Goal: Check status: Check status

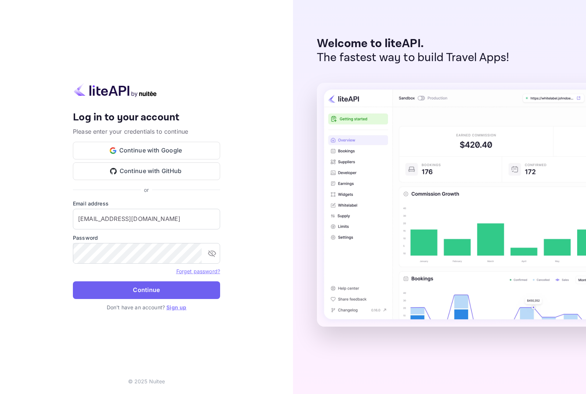
click at [131, 288] on button "Continue" at bounding box center [146, 290] width 147 height 18
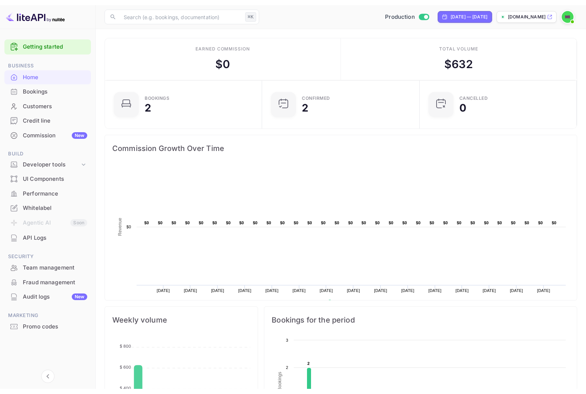
scroll to position [0, 0]
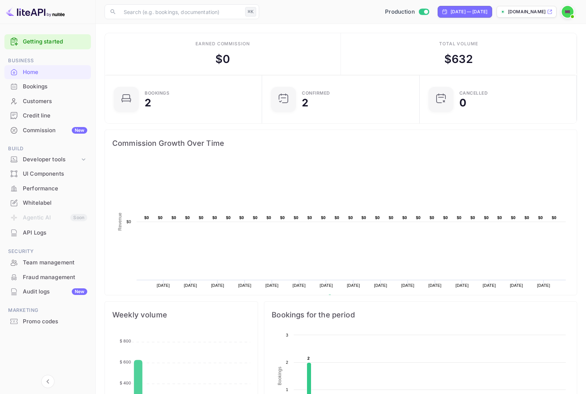
click at [21, 88] on div "Bookings" at bounding box center [47, 87] width 87 height 14
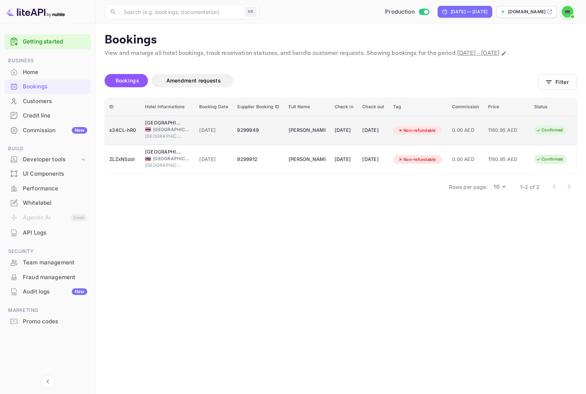
click at [224, 135] on div "[DATE]" at bounding box center [213, 130] width 29 height 12
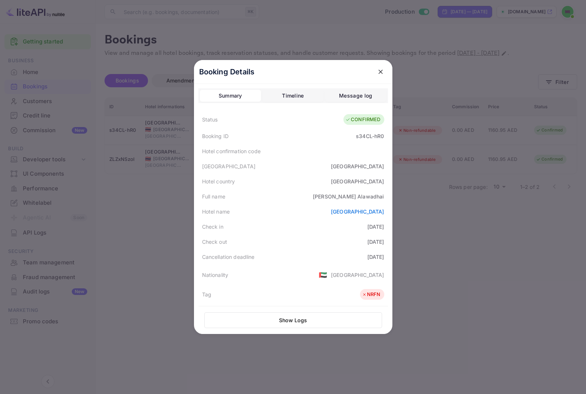
click at [302, 321] on button "Show Logs" at bounding box center [293, 320] width 178 height 16
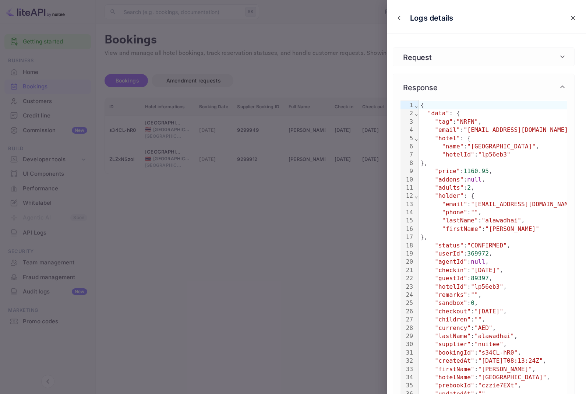
drag, startPoint x: 341, startPoint y: 243, endPoint x: 350, endPoint y: 239, distance: 9.4
click at [341, 242] on div at bounding box center [293, 197] width 586 height 394
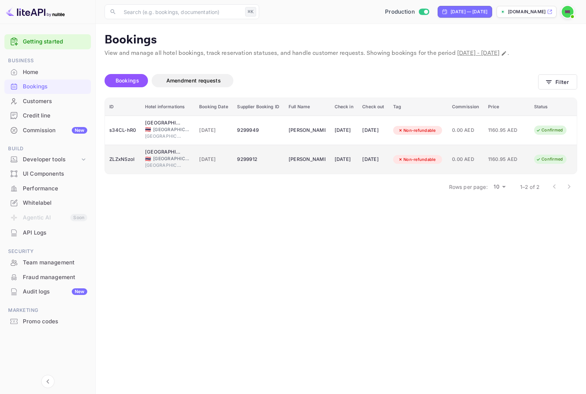
click at [508, 146] on td "1160.95 AED" at bounding box center [507, 159] width 46 height 29
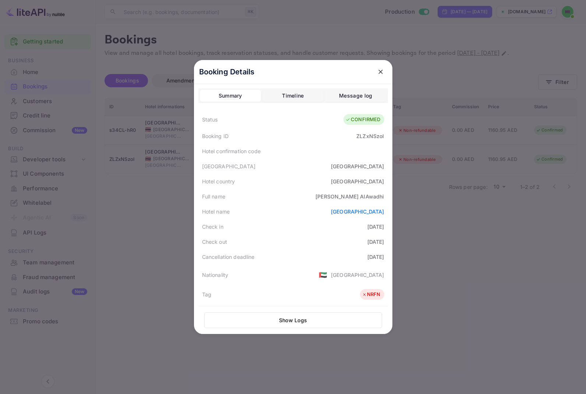
click at [280, 92] on button "Timeline" at bounding box center [293, 96] width 61 height 12
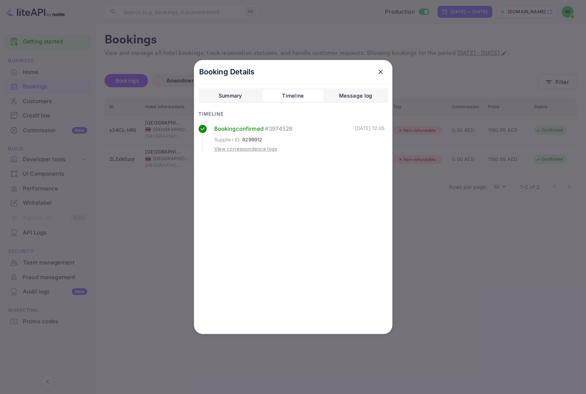
click at [343, 100] on div "Message log" at bounding box center [355, 95] width 33 height 9
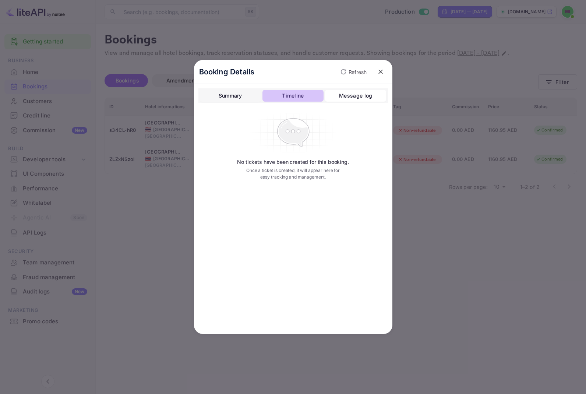
click at [300, 97] on div "Timeline" at bounding box center [293, 95] width 22 height 9
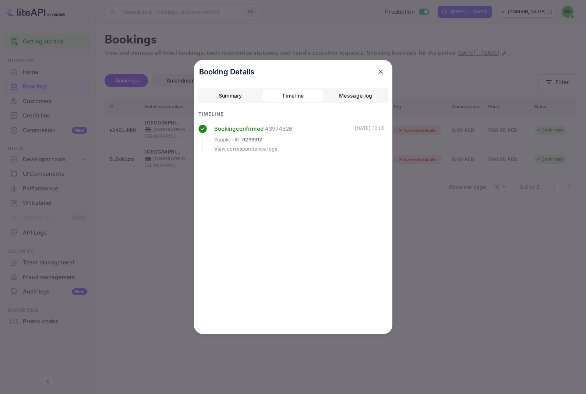
click at [260, 150] on div "View correspondence logs" at bounding box center [245, 148] width 63 height 7
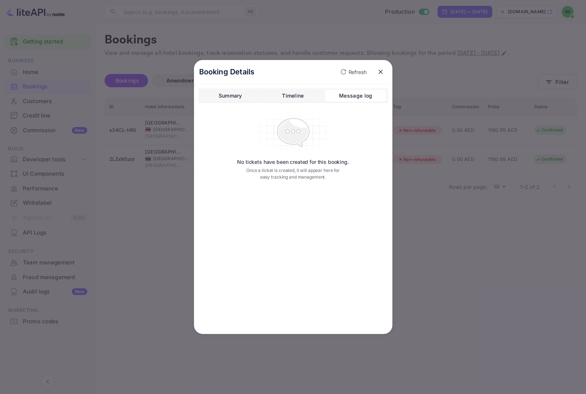
click at [223, 99] on div "Summary" at bounding box center [231, 95] width 24 height 9
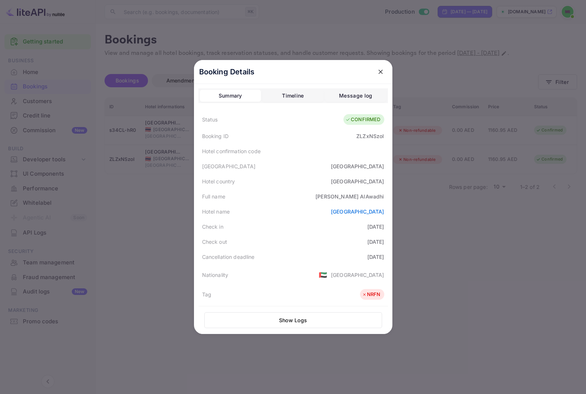
scroll to position [180, 0]
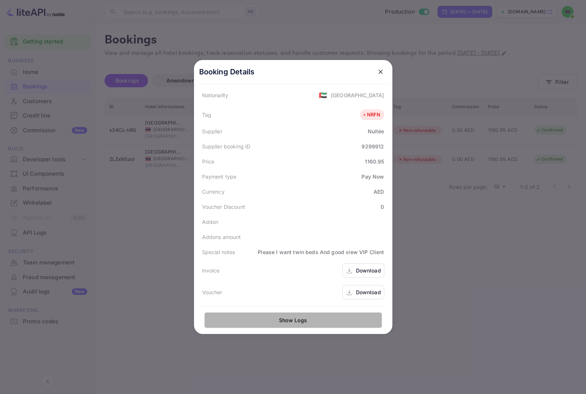
click at [285, 322] on button "Show Logs" at bounding box center [293, 320] width 178 height 16
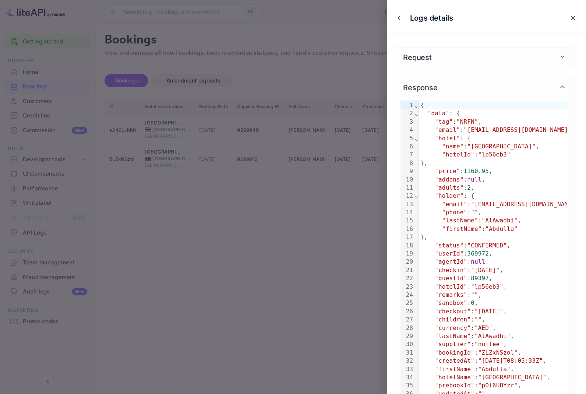
click at [578, 17] on button "close" at bounding box center [573, 17] width 13 height 13
